Goal: Find specific page/section: Find specific page/section

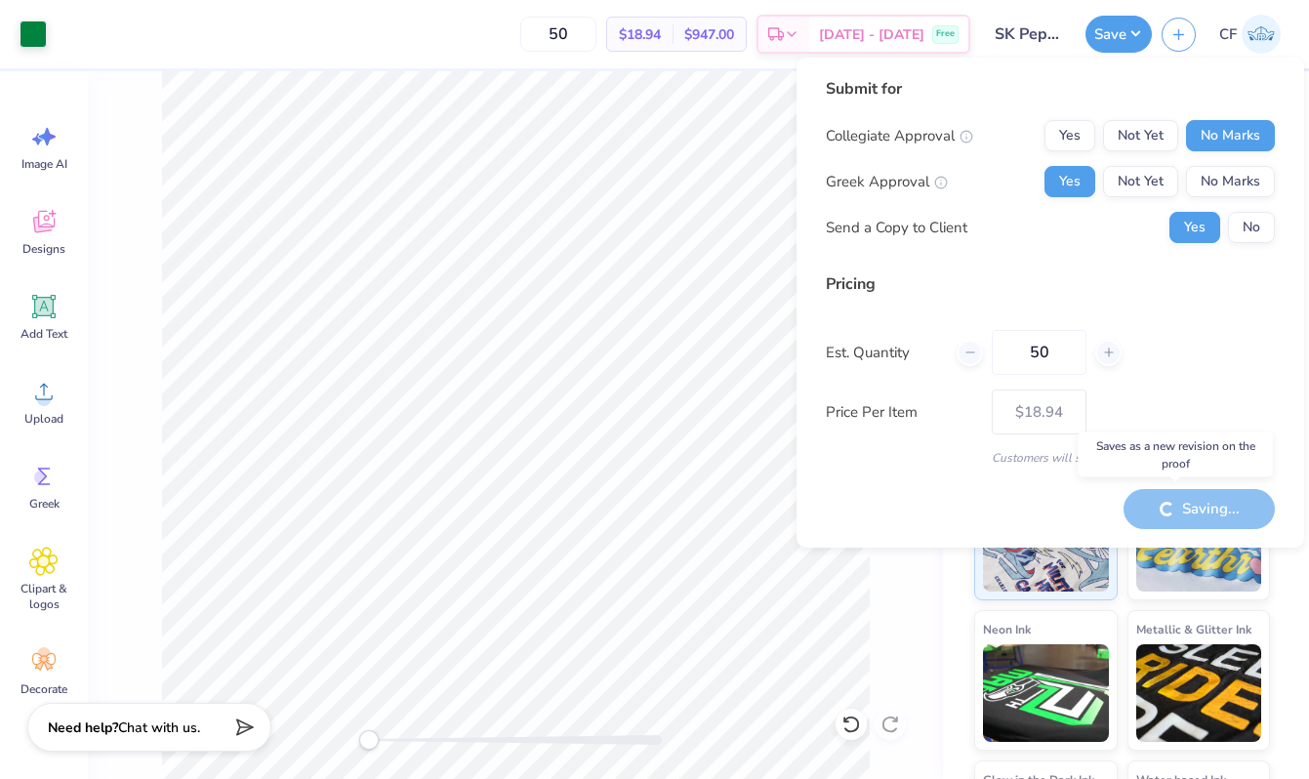
type input "$18.94"
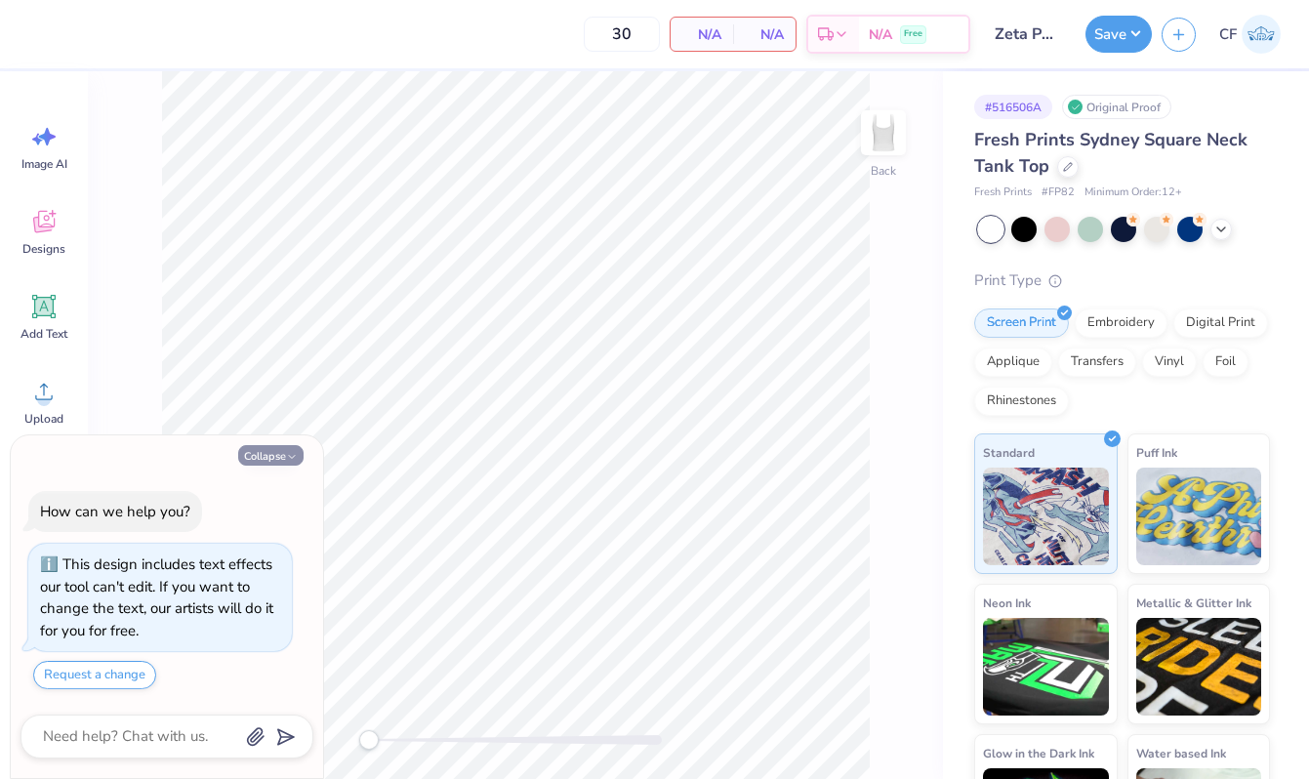
click at [286, 457] on icon "button" at bounding box center [292, 457] width 12 height 12
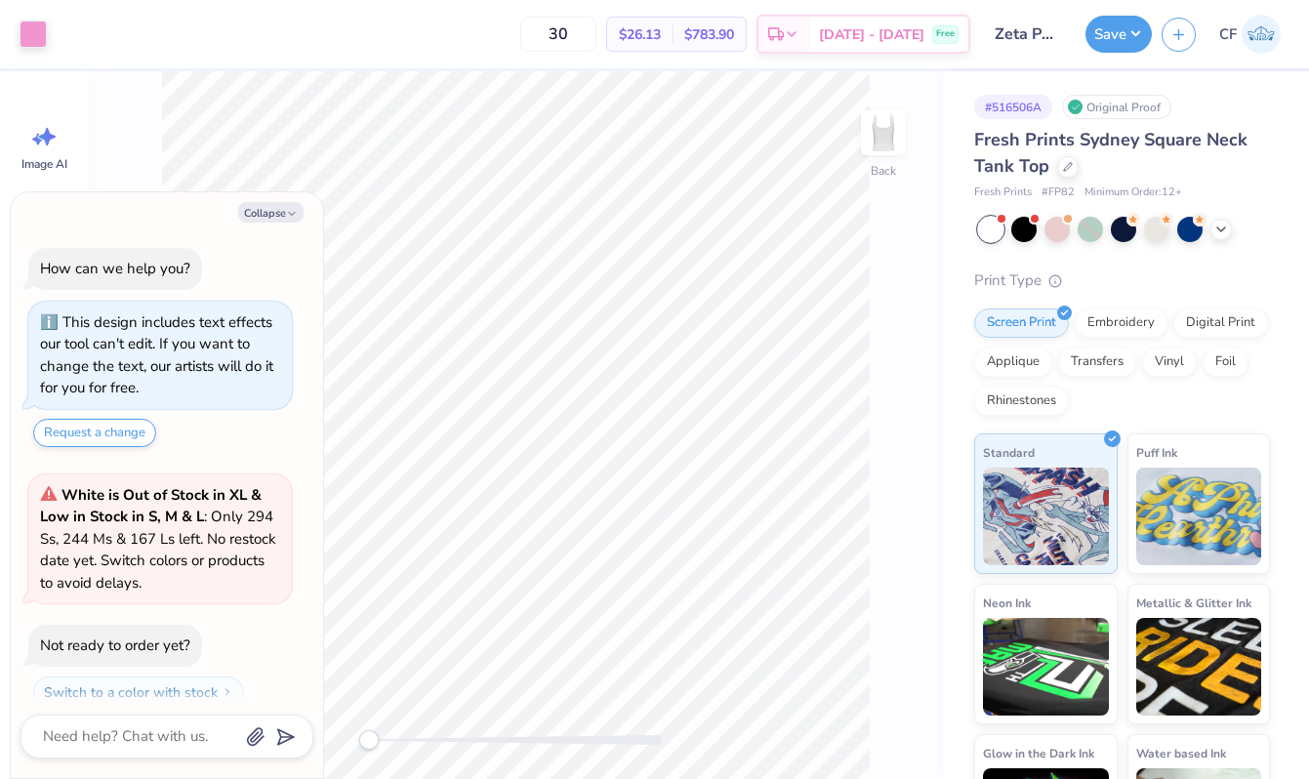
scroll to position [55, 0]
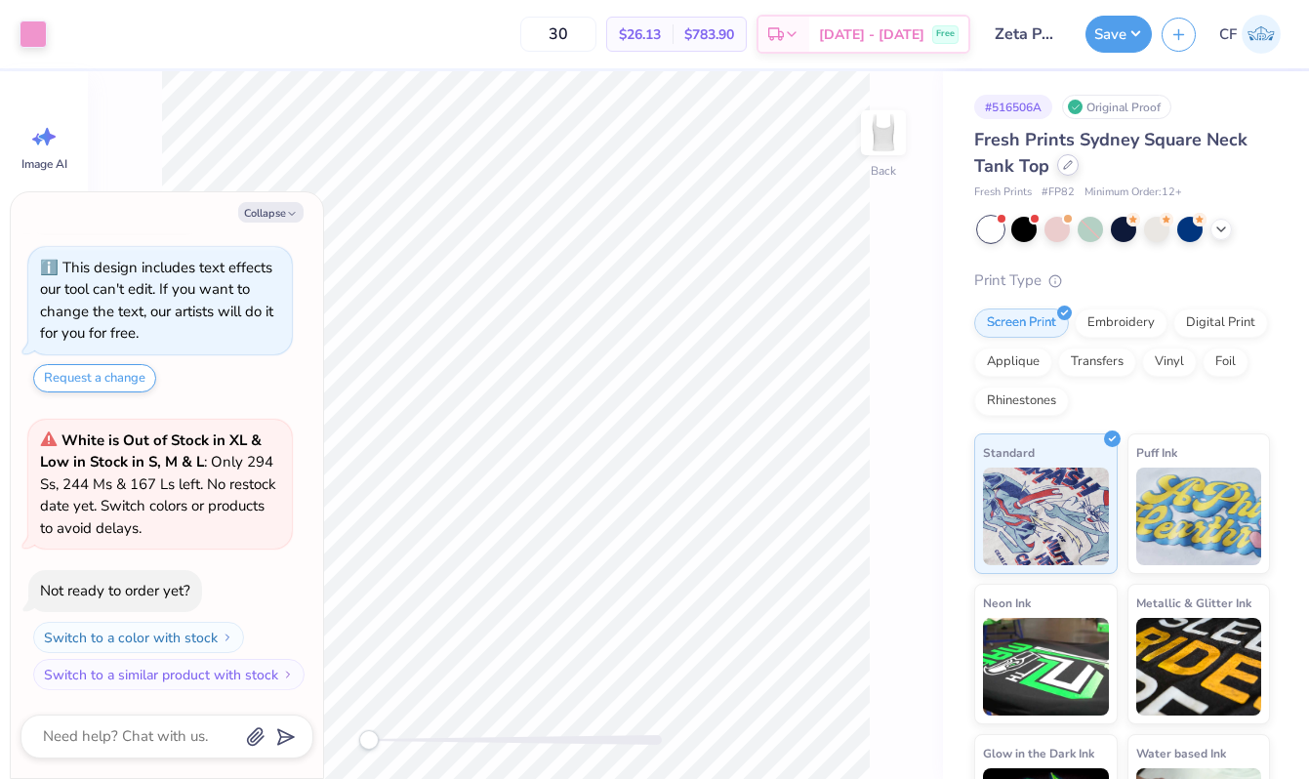
click at [1068, 171] on div at bounding box center [1067, 164] width 21 height 21
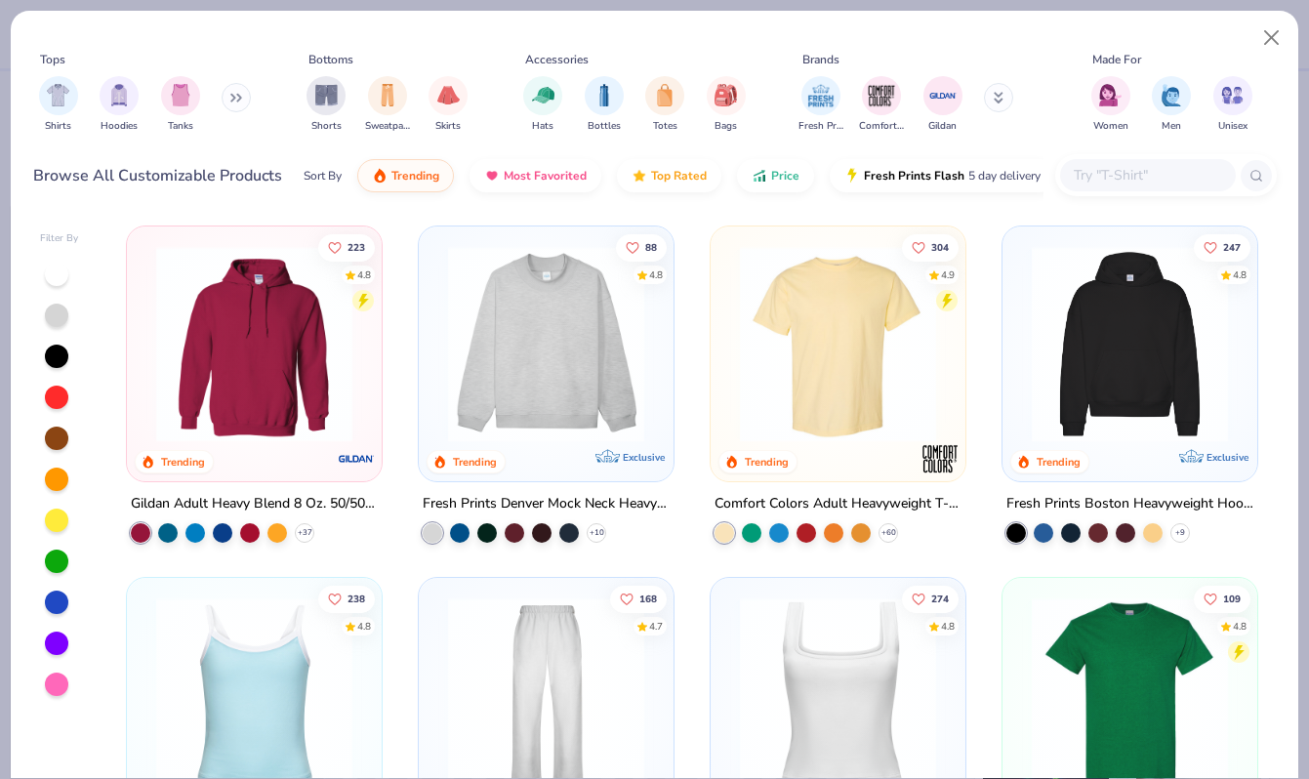
type textarea "x"
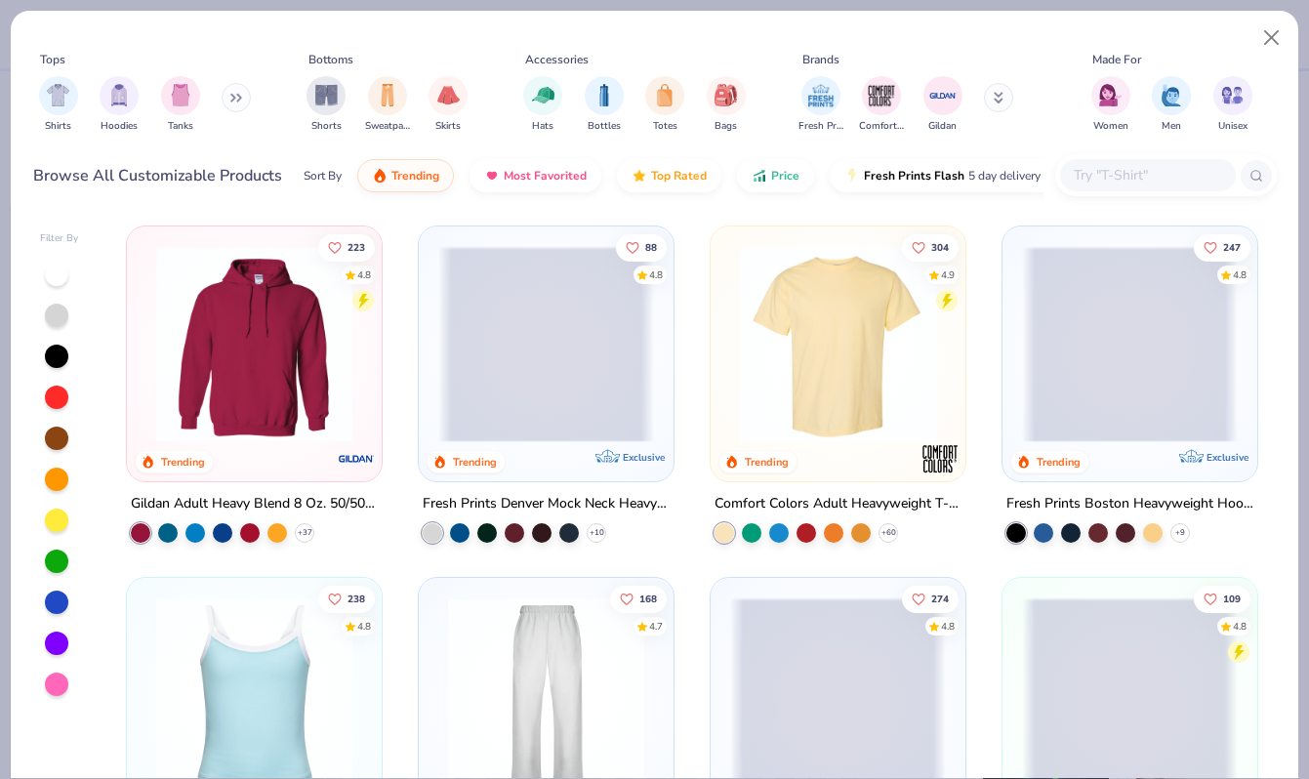
click at [1096, 169] on input "text" at bounding box center [1147, 175] width 150 height 22
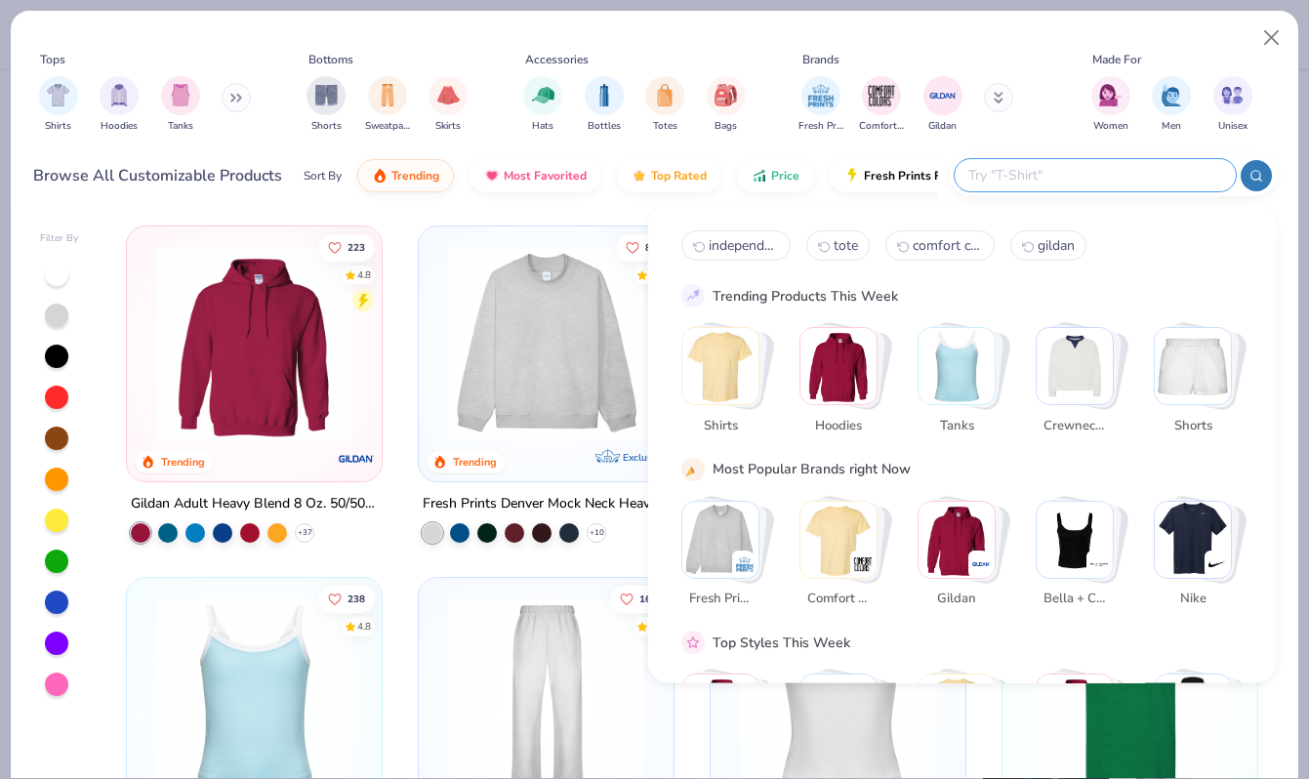
paste input "21338"
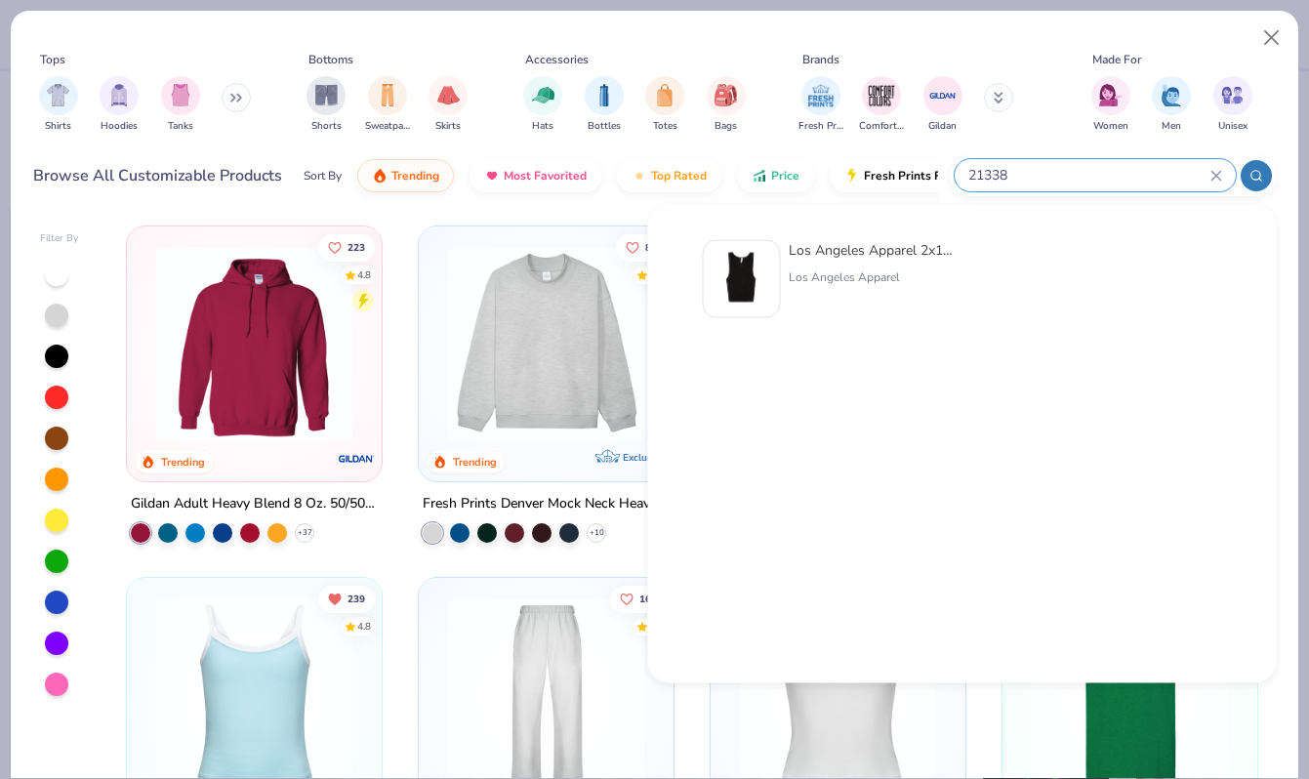
type input "21338"
click at [842, 268] on div "Los Angeles Apparel" at bounding box center [871, 277] width 164 height 18
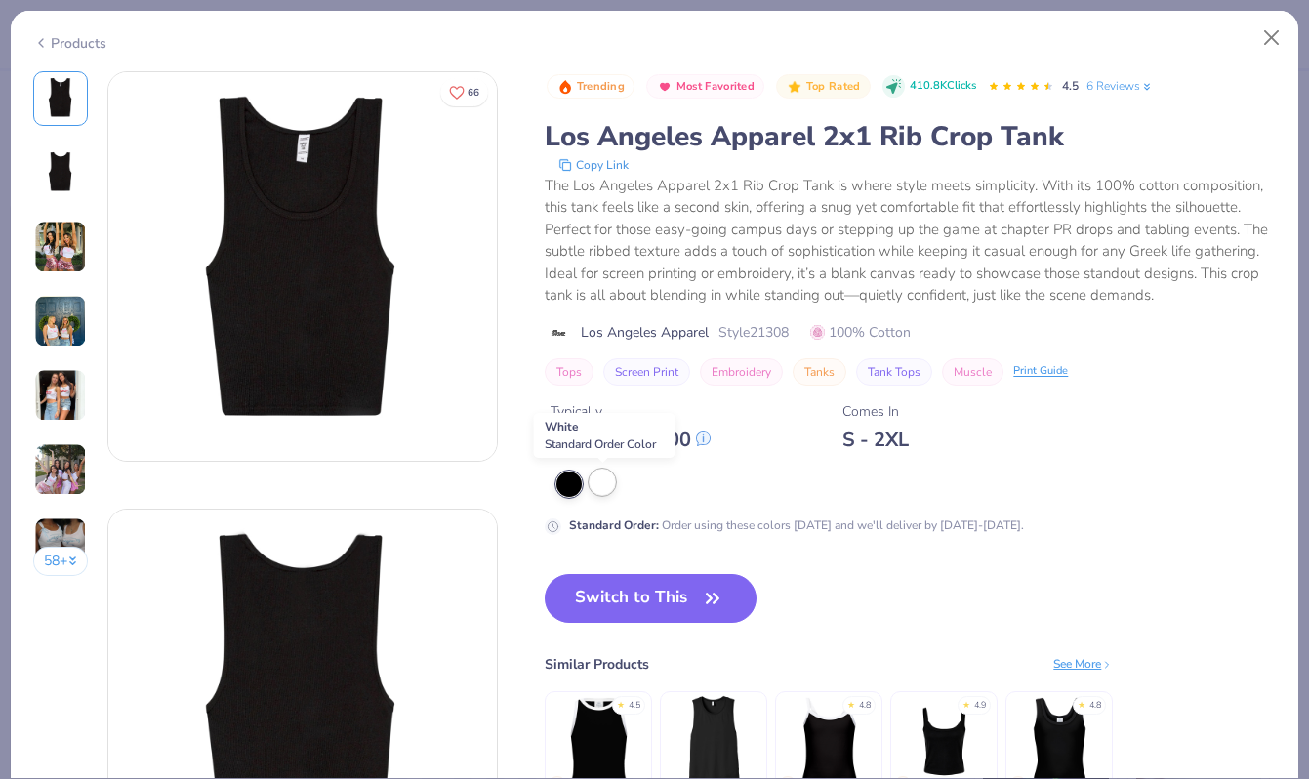
click at [600, 492] on div at bounding box center [602, 481] width 25 height 25
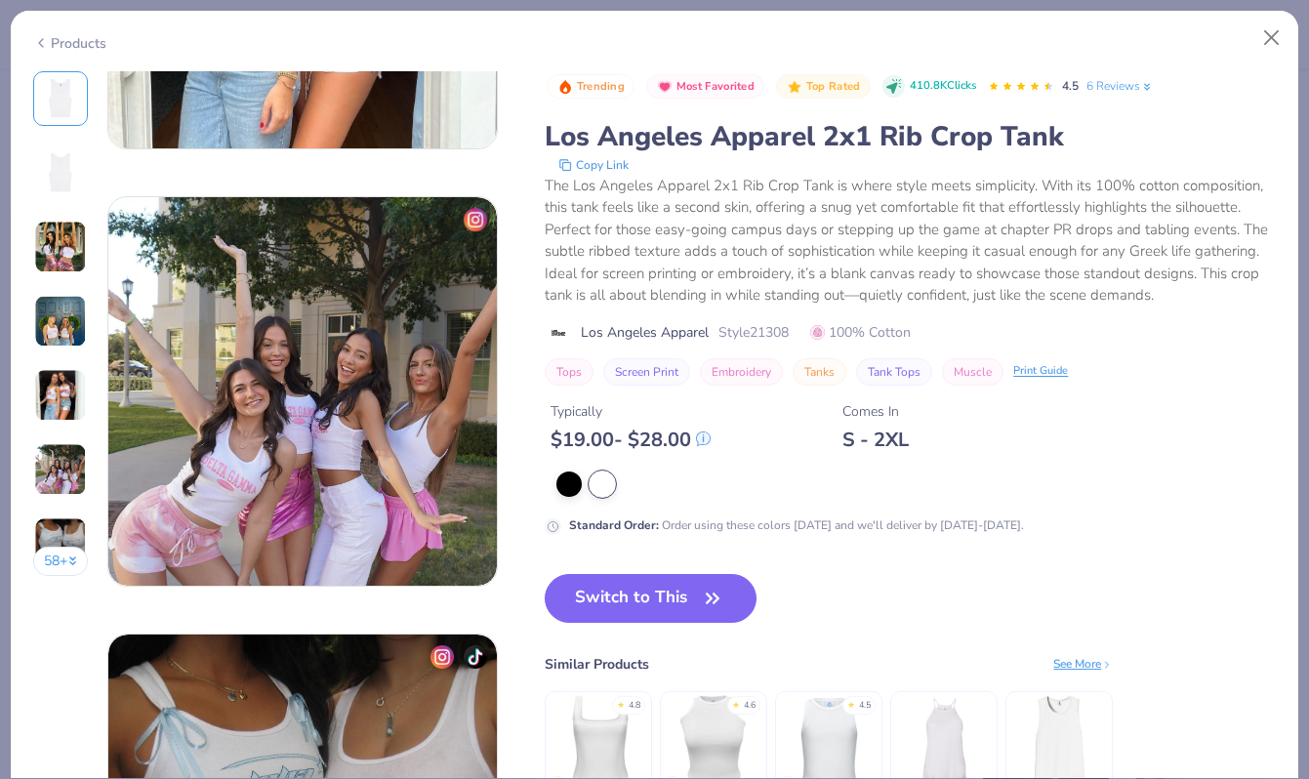
scroll to position [2065, 0]
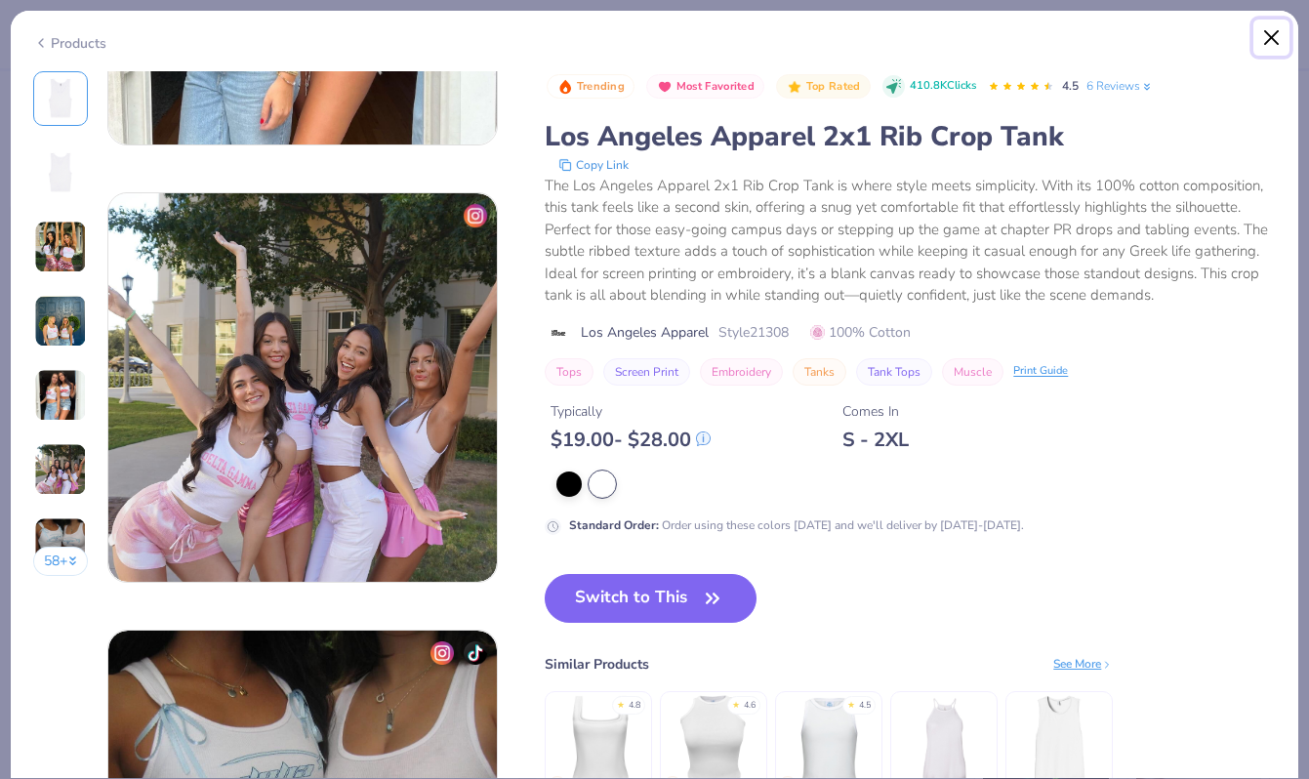
click at [1276, 41] on button "Close" at bounding box center [1271, 38] width 37 height 37
type textarea "x"
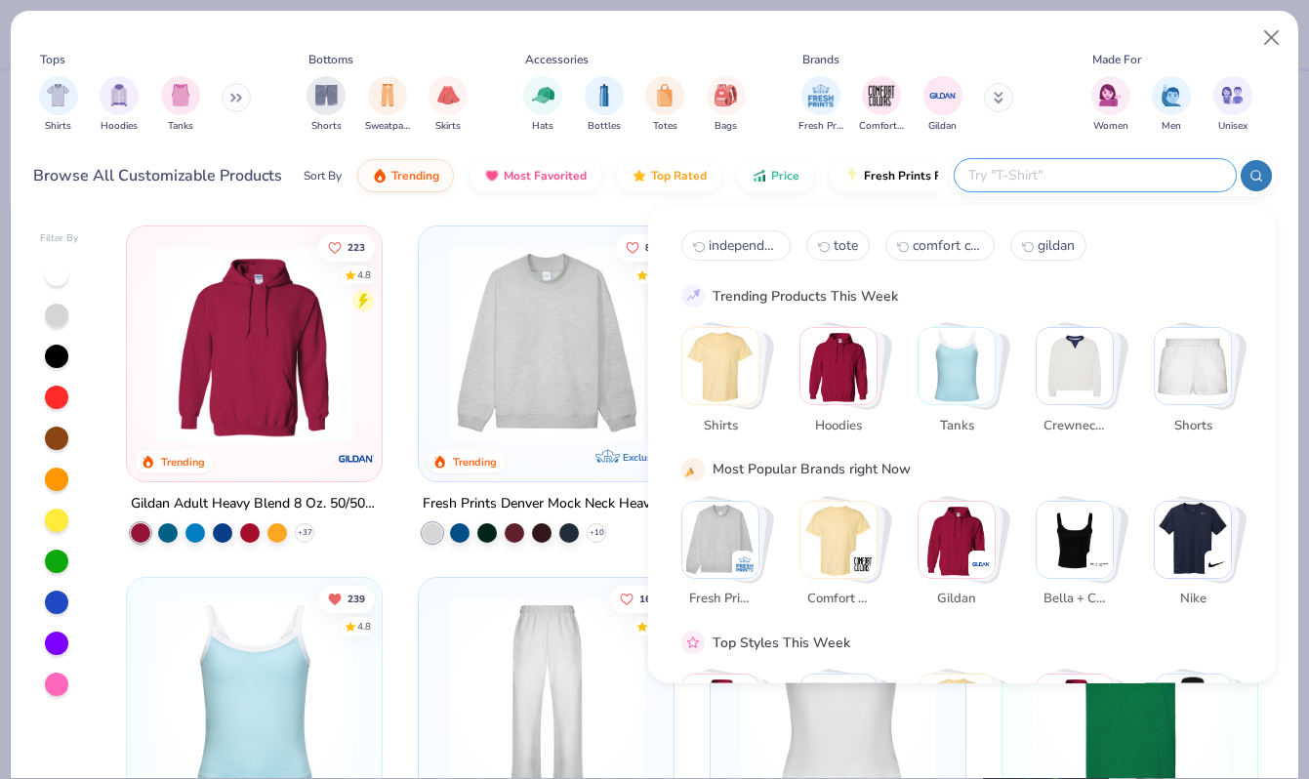
click at [1165, 176] on input "text" at bounding box center [1094, 175] width 256 height 22
paste input "21338"
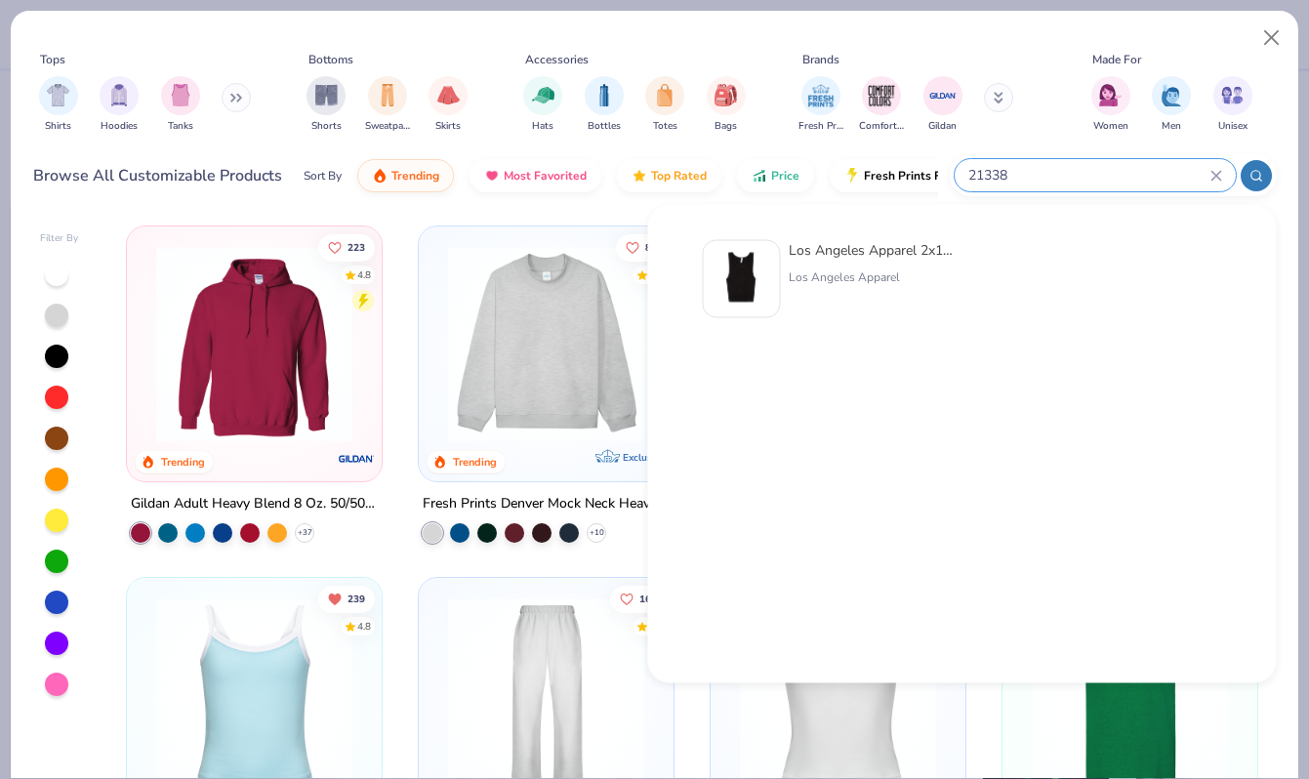
type input "21338"
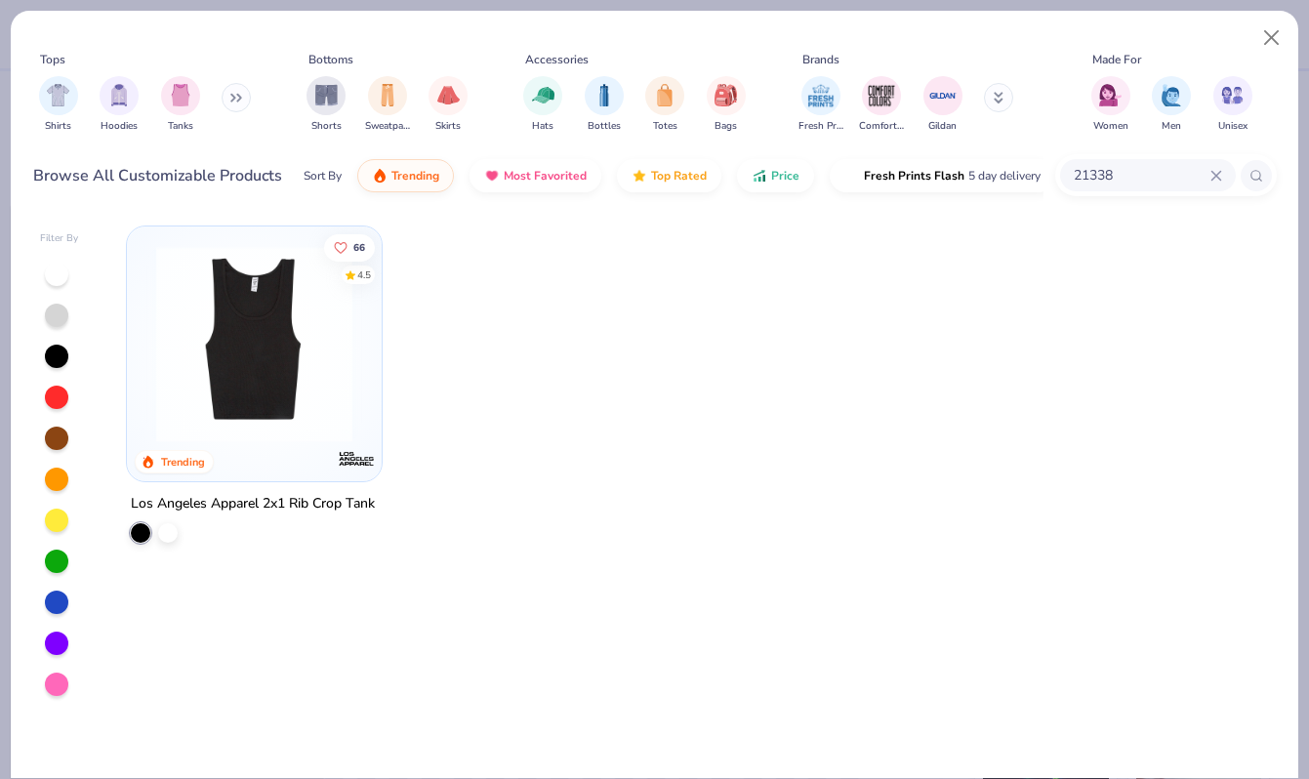
click at [284, 335] on img at bounding box center [254, 344] width 216 height 196
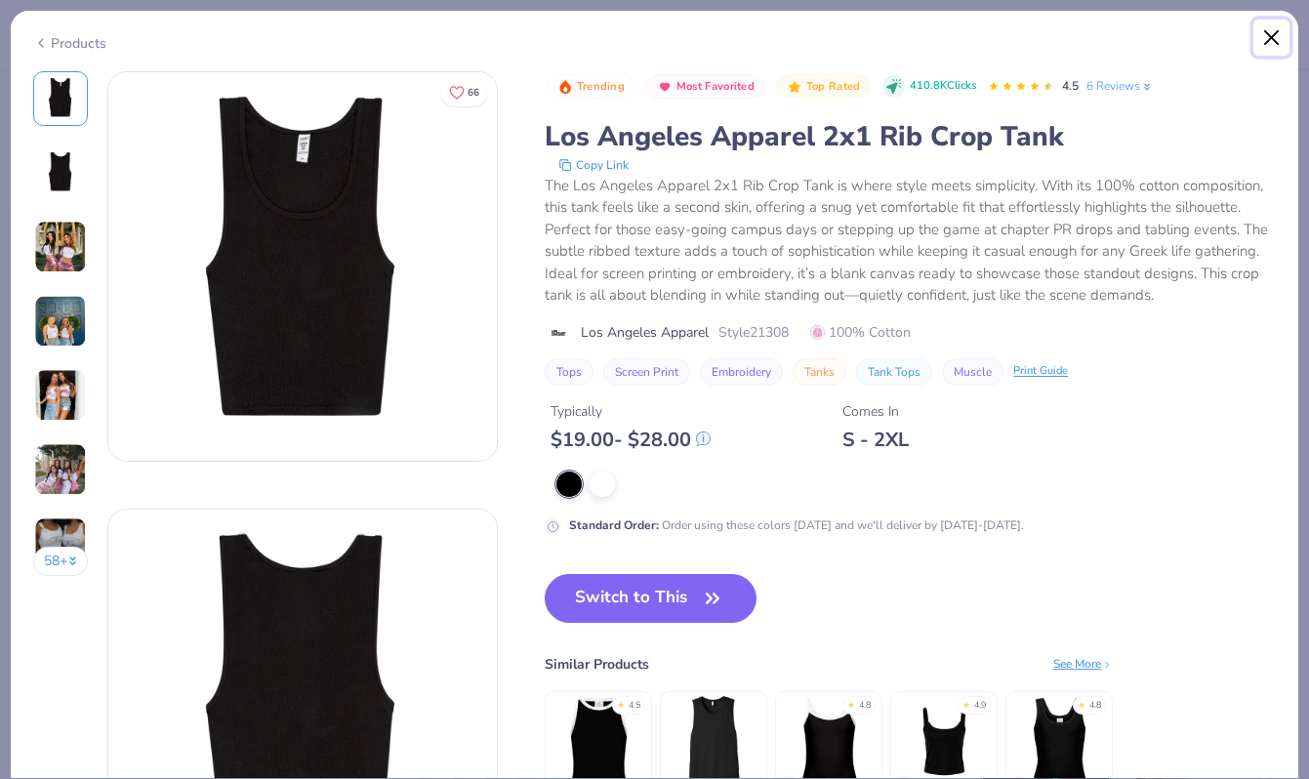
click at [1270, 32] on button "Close" at bounding box center [1271, 38] width 37 height 37
type textarea "x"
